Goal: Information Seeking & Learning: Learn about a topic

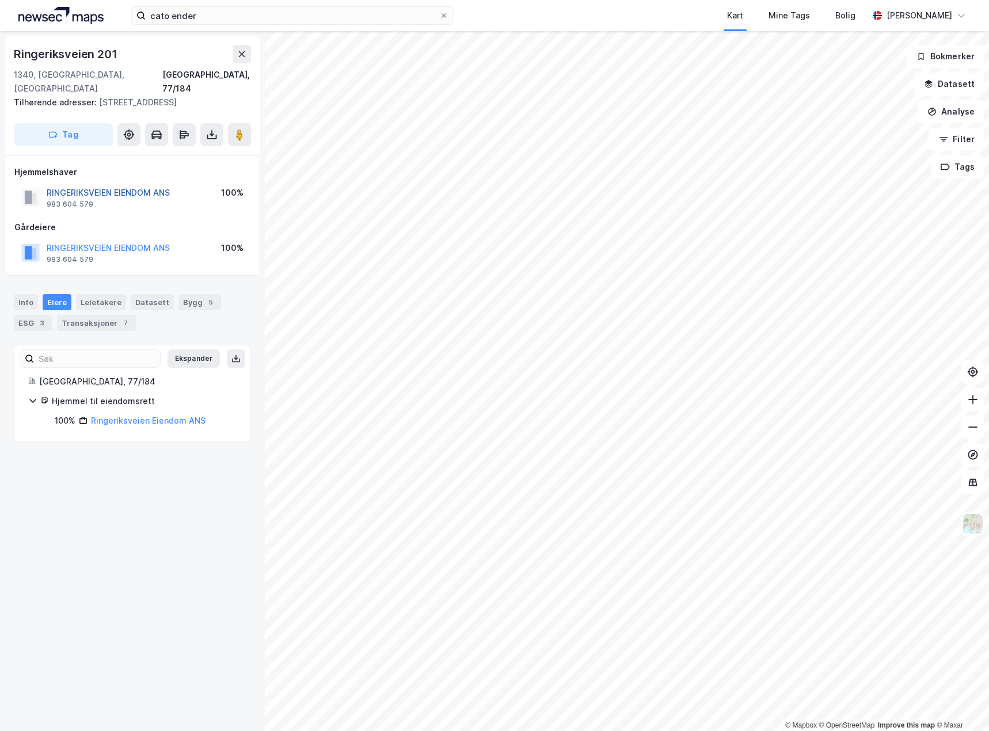
click at [0, 0] on button "RINGERIKSVEIEN EIENDOM ANS" at bounding box center [0, 0] width 0 height 0
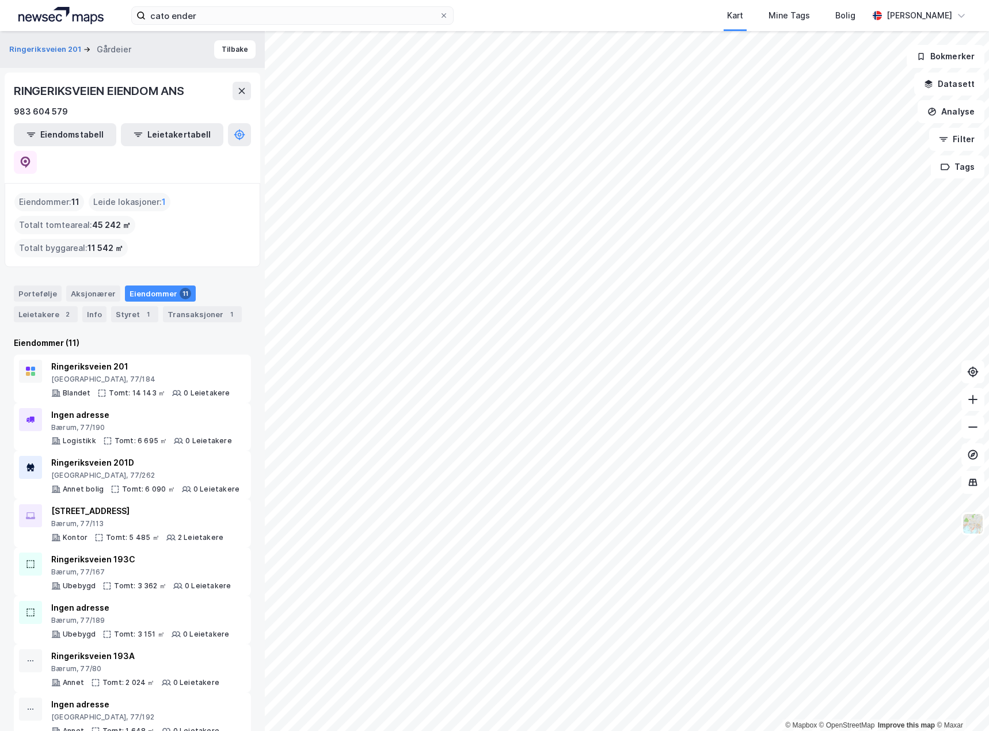
click at [158, 286] on div "Eiendommer 11" at bounding box center [160, 294] width 71 height 16
click at [59, 193] on div "Eiendommer : 11" at bounding box center [49, 202] width 70 height 18
click at [52, 193] on div "Eiendommer : 11" at bounding box center [49, 202] width 70 height 18
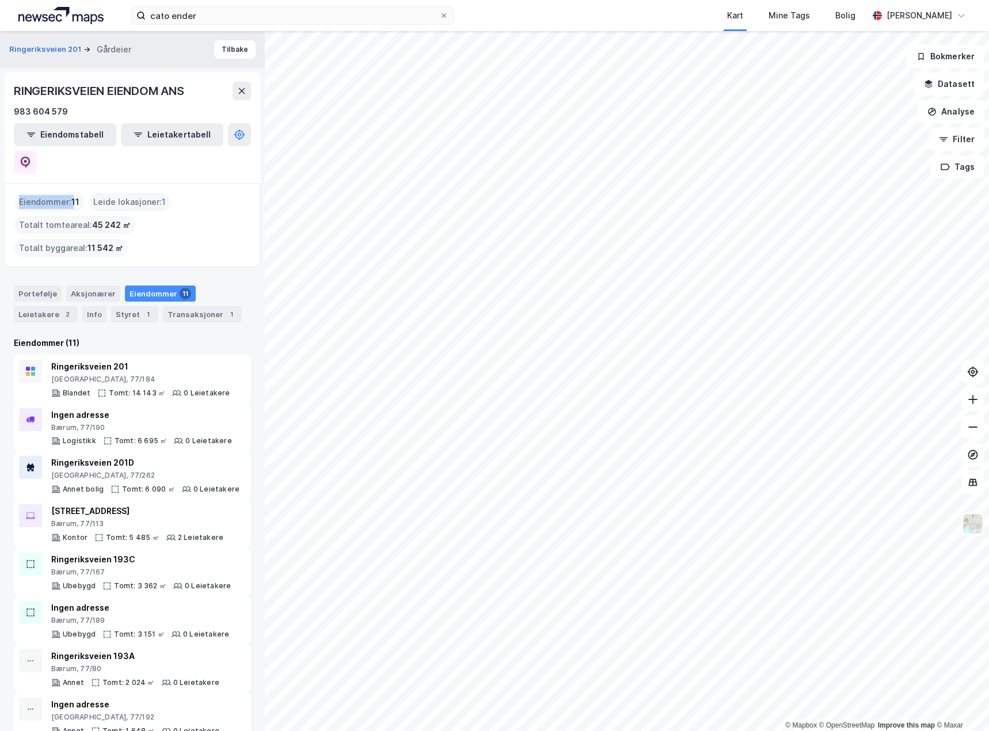
click at [52, 193] on div "Eiendommer : 11" at bounding box center [49, 202] width 70 height 18
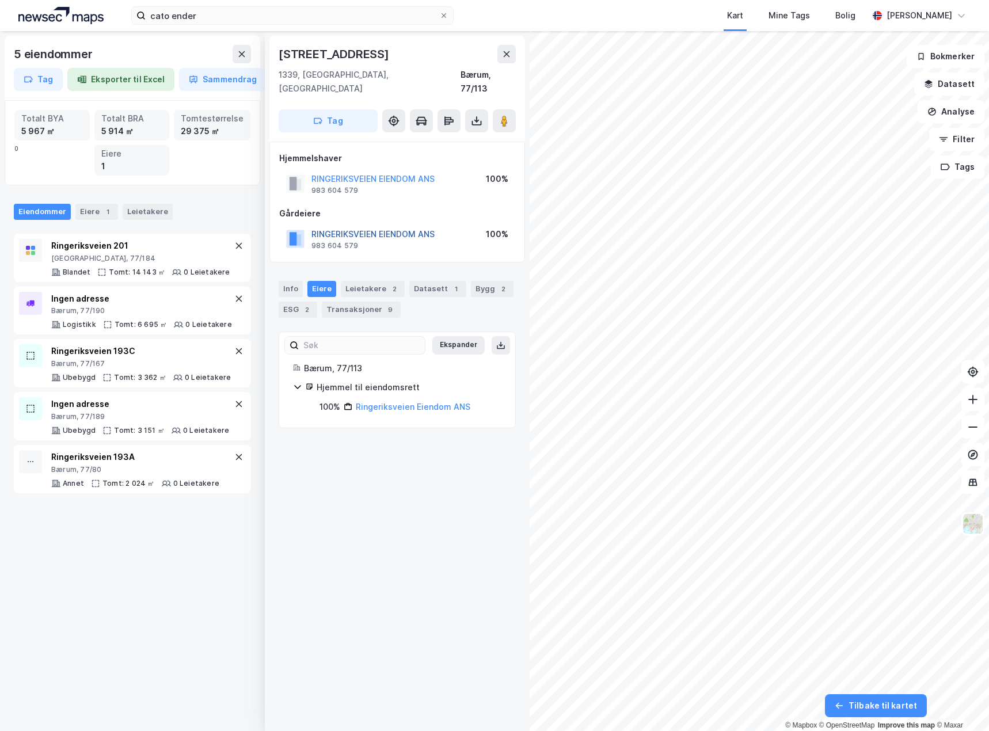
click at [0, 0] on button "RINGERIKSVEIEN EIENDOM ANS" at bounding box center [0, 0] width 0 height 0
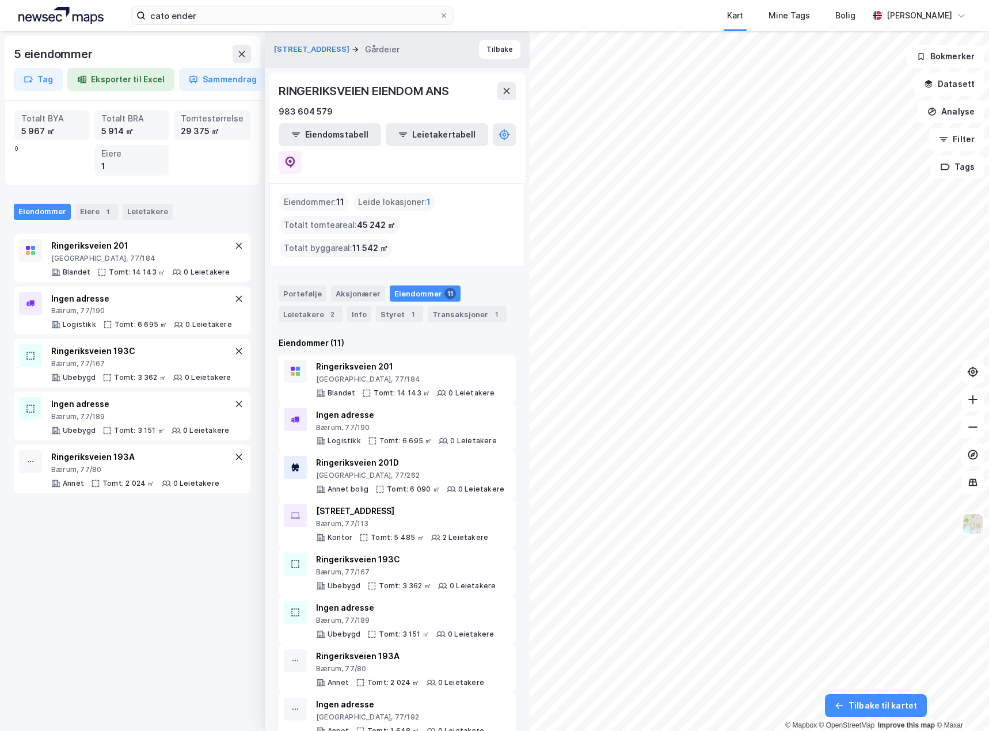
click at [417, 286] on div "Eiendommer 11" at bounding box center [425, 294] width 71 height 16
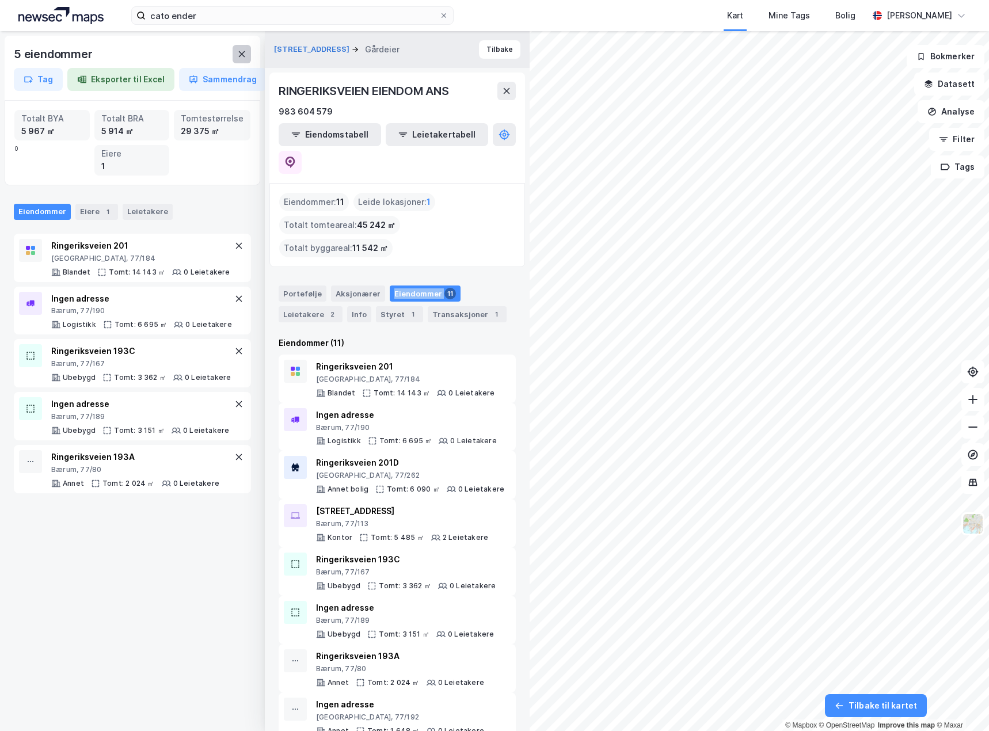
click at [244, 53] on icon at bounding box center [241, 54] width 9 height 9
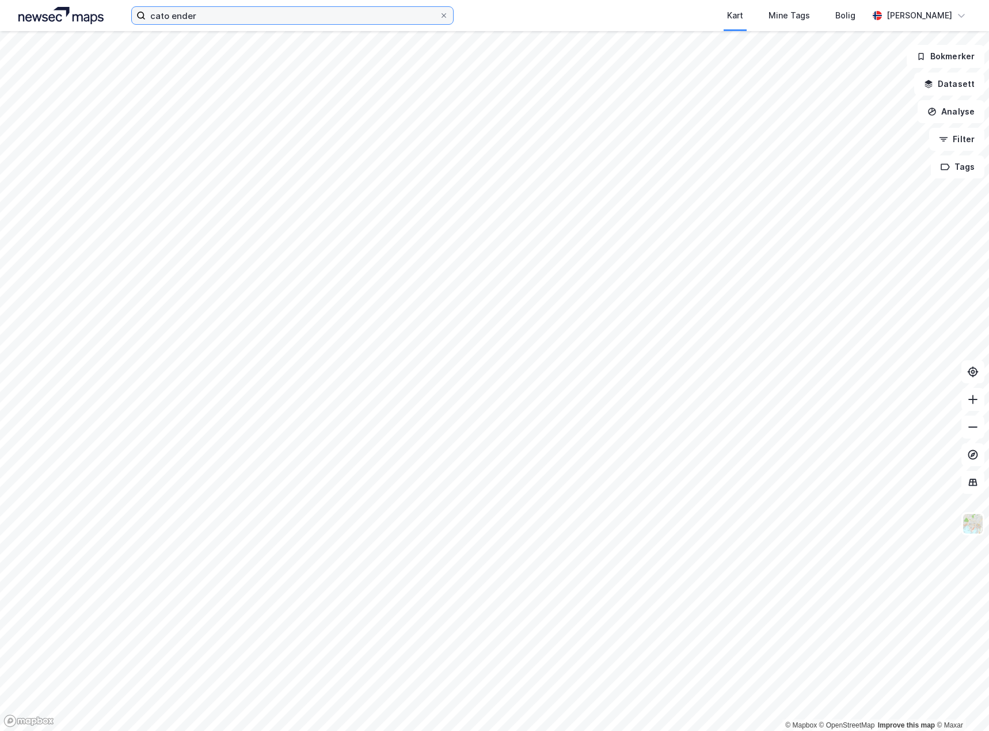
click at [207, 21] on input "cato ender" at bounding box center [293, 15] width 294 height 17
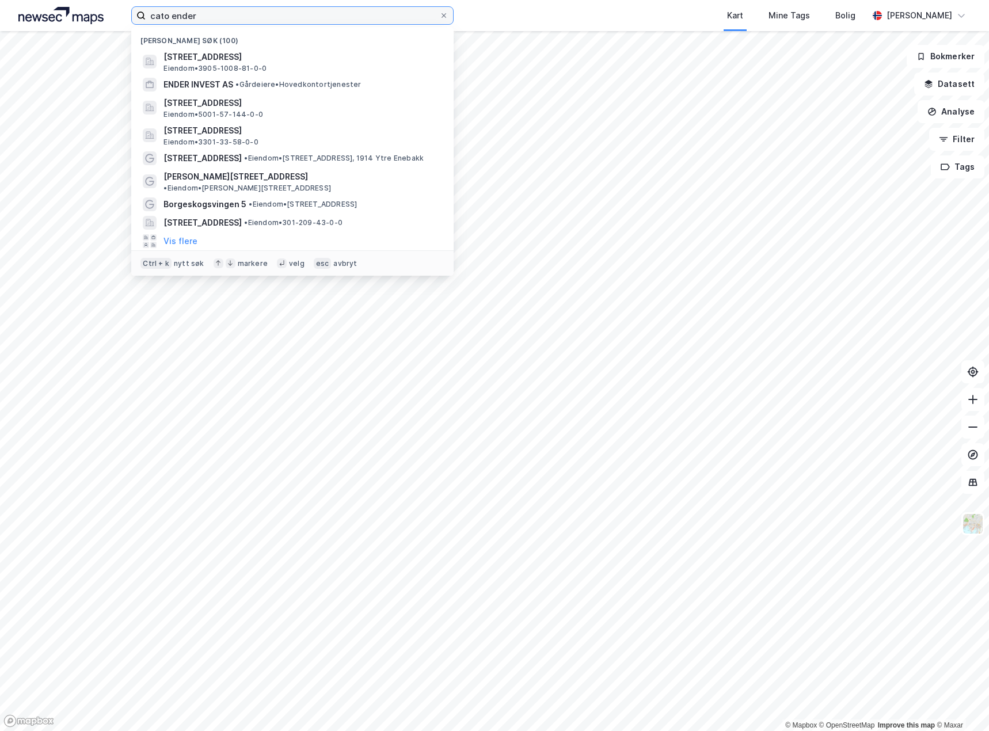
drag, startPoint x: 219, startPoint y: 19, endPoint x: 55, endPoint y: 12, distance: 163.7
click at [52, 14] on div "cato ender Nylige søk (100) [STREET_ADDRESS] Eiendom • 3905-1008-81-0-0 ENDER I…" at bounding box center [494, 15] width 989 height 31
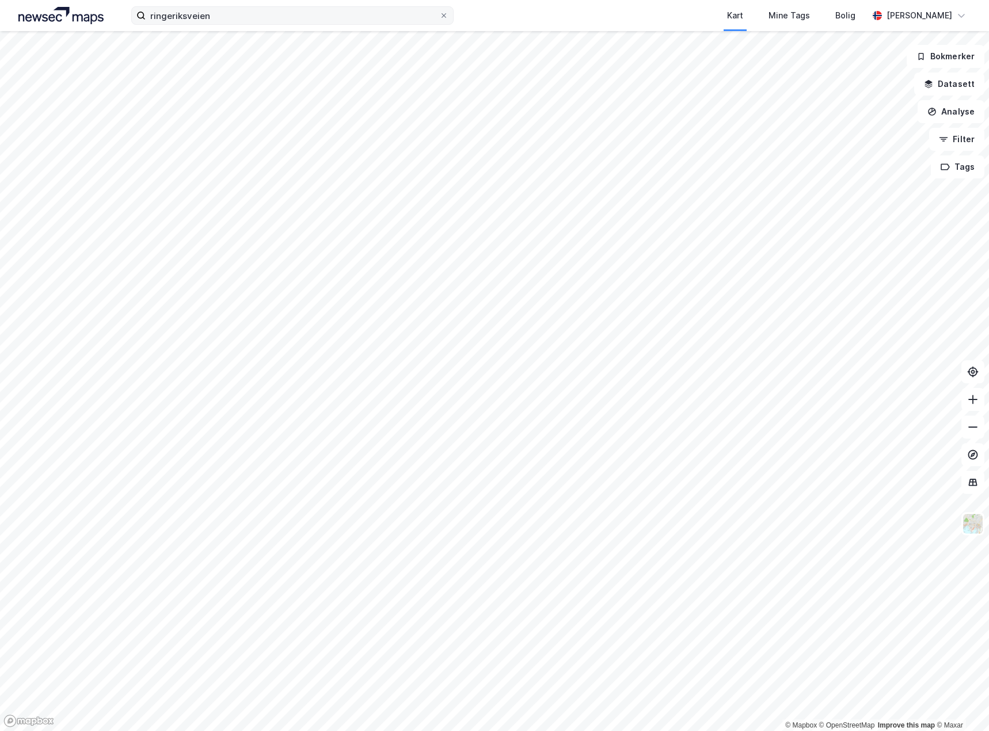
drag, startPoint x: 220, startPoint y: 26, endPoint x: 227, endPoint y: 21, distance: 8.6
click at [221, 25] on div "ringeriksveien Kart Mine Tags Bolig [PERSON_NAME]" at bounding box center [494, 15] width 989 height 31
click at [227, 18] on input "ringeriksveien" at bounding box center [293, 15] width 294 height 17
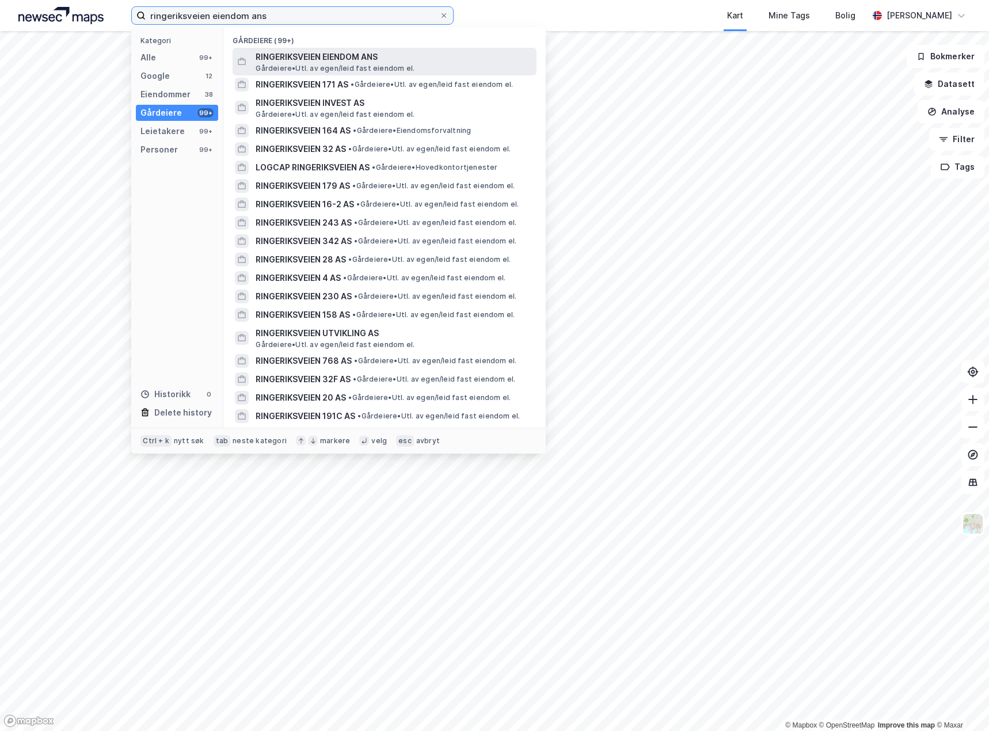
type input "ringeriksveien eiendom ans"
click at [288, 63] on span "RINGERIKSVEIEN EIENDOM ANS" at bounding box center [394, 57] width 276 height 14
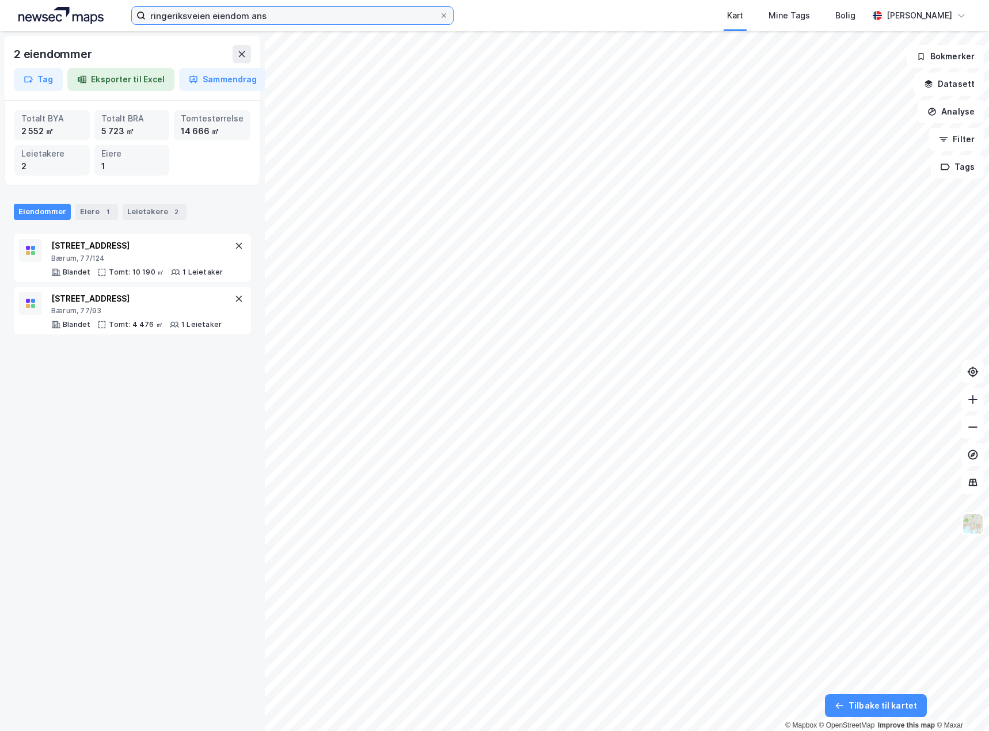
click at [280, 12] on input "ringeriksveien eiendom ans" at bounding box center [293, 15] width 294 height 17
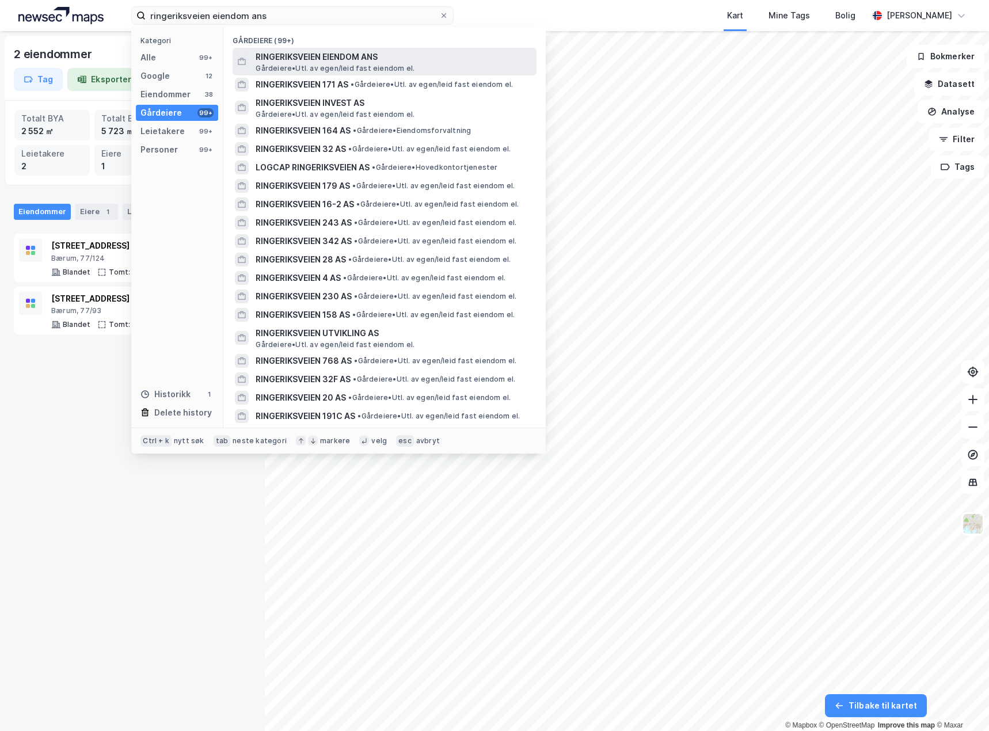
click at [278, 59] on span "RINGERIKSVEIEN EIENDOM ANS" at bounding box center [394, 57] width 276 height 14
